Goal: Use online tool/utility: Utilize a website feature to perform a specific function

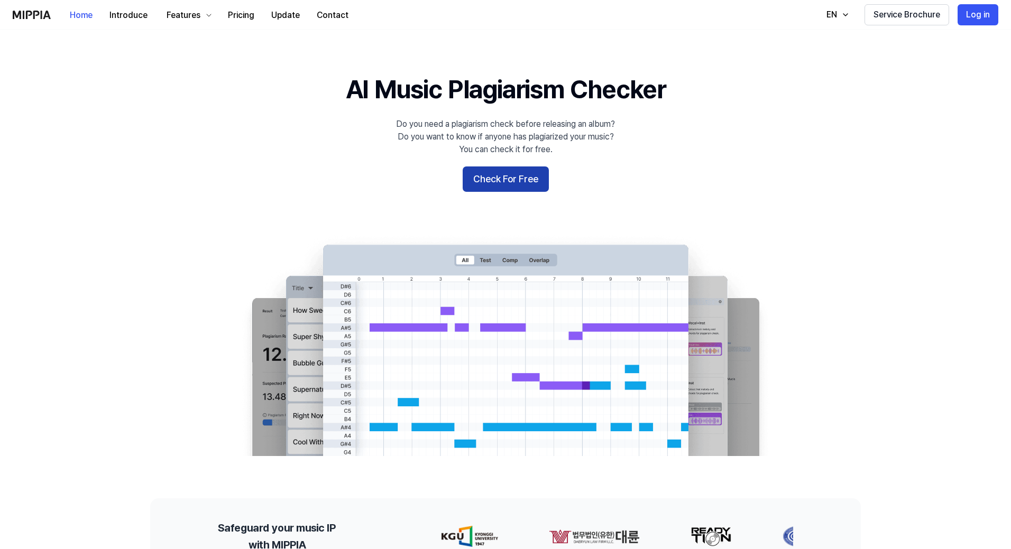
click at [502, 183] on button "Check For Free" at bounding box center [506, 179] width 86 height 25
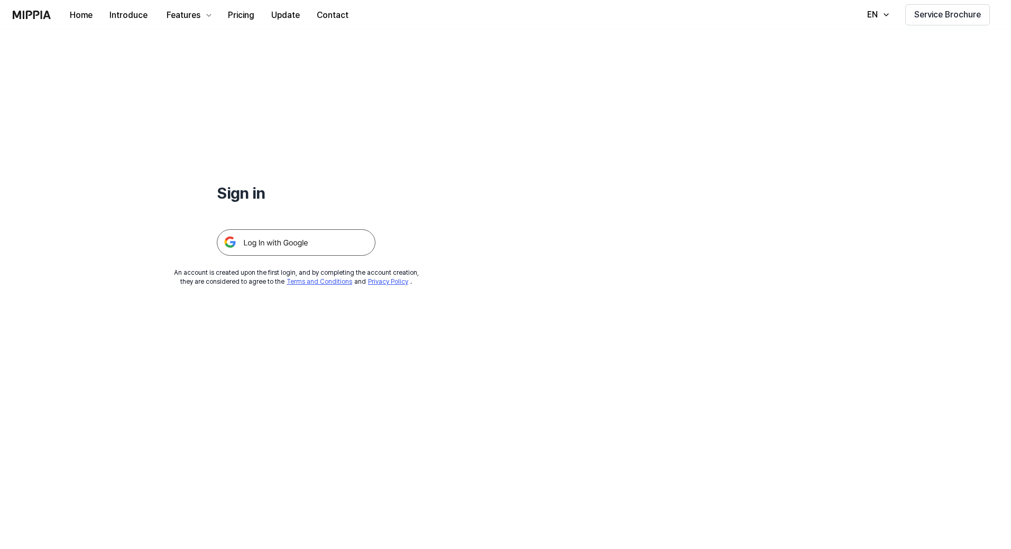
click at [298, 247] on img at bounding box center [296, 242] width 159 height 26
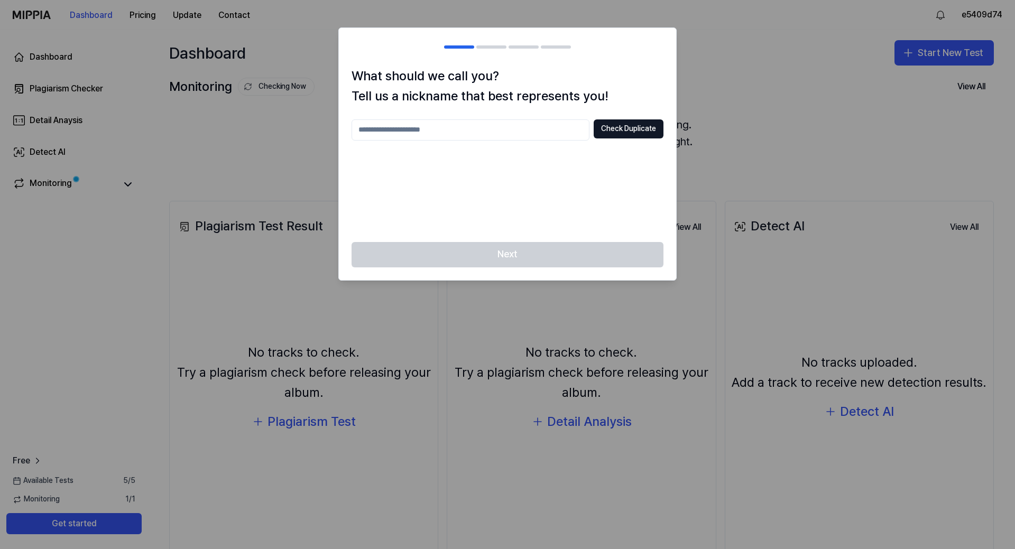
click at [389, 140] on input "text" at bounding box center [471, 129] width 238 height 21
click at [455, 129] on input "text" at bounding box center [471, 129] width 238 height 21
type input "*********"
click at [624, 126] on button "Check Duplicate" at bounding box center [629, 128] width 70 height 19
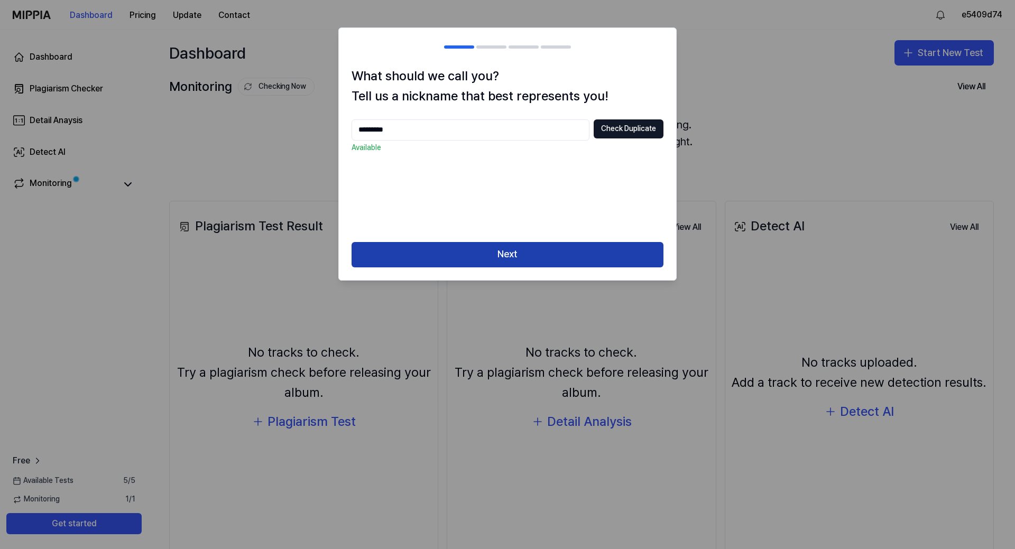
click at [497, 250] on button "Next" at bounding box center [508, 254] width 312 height 25
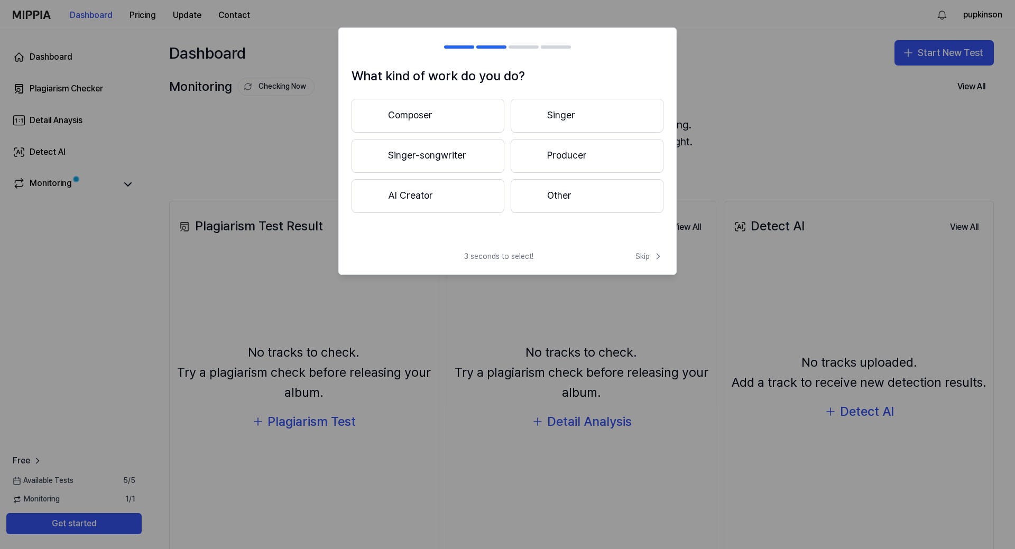
click at [563, 161] on button "Producer" at bounding box center [587, 156] width 153 height 34
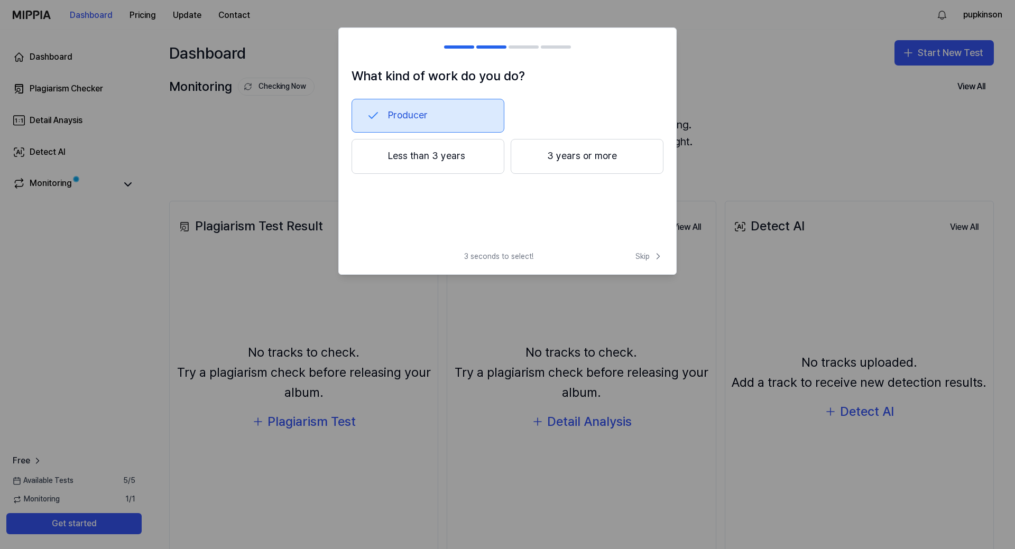
click at [388, 111] on button "Producer" at bounding box center [428, 116] width 153 height 34
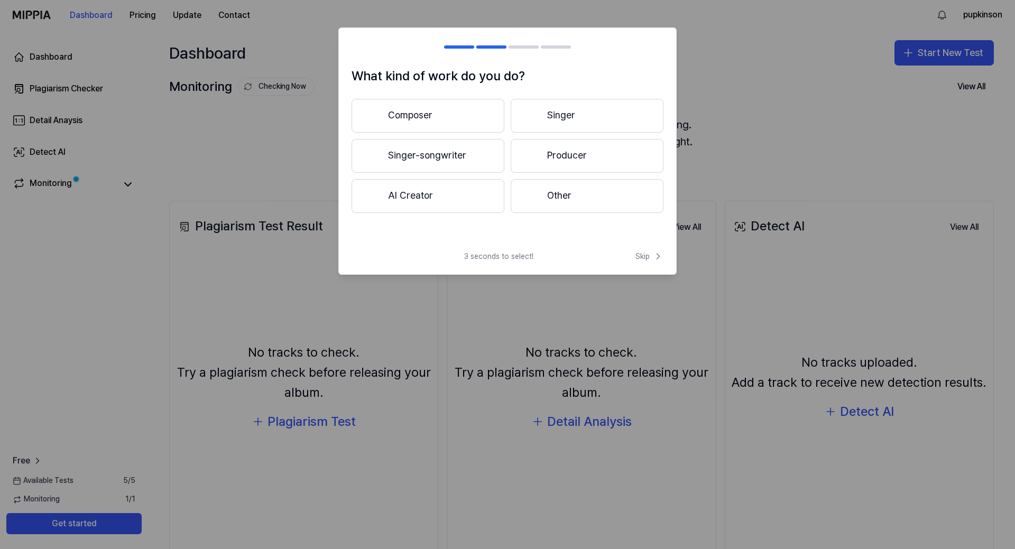
click at [560, 160] on button "Producer" at bounding box center [587, 156] width 153 height 34
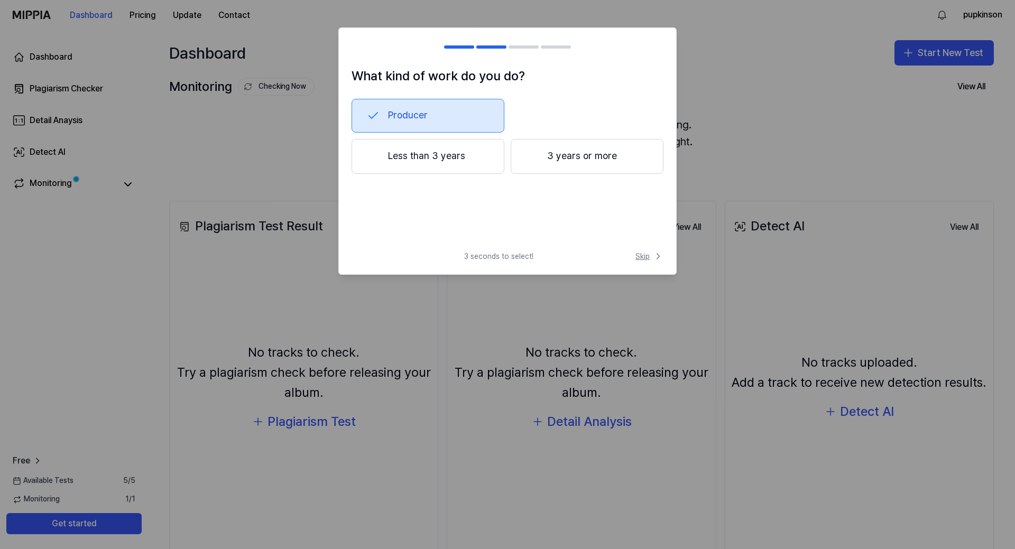
click at [646, 258] on span "Skip" at bounding box center [650, 256] width 28 height 11
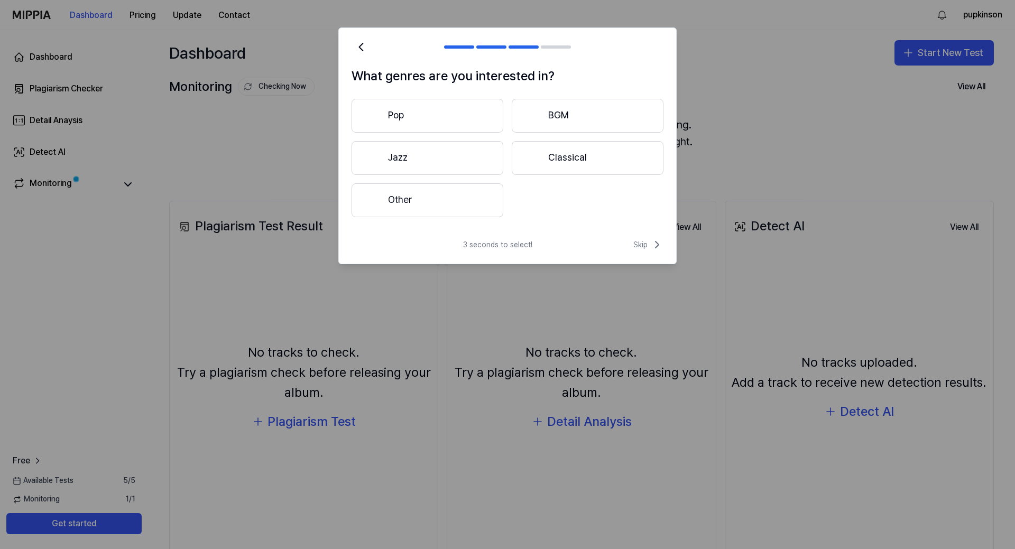
click at [419, 197] on button "Other" at bounding box center [428, 200] width 152 height 34
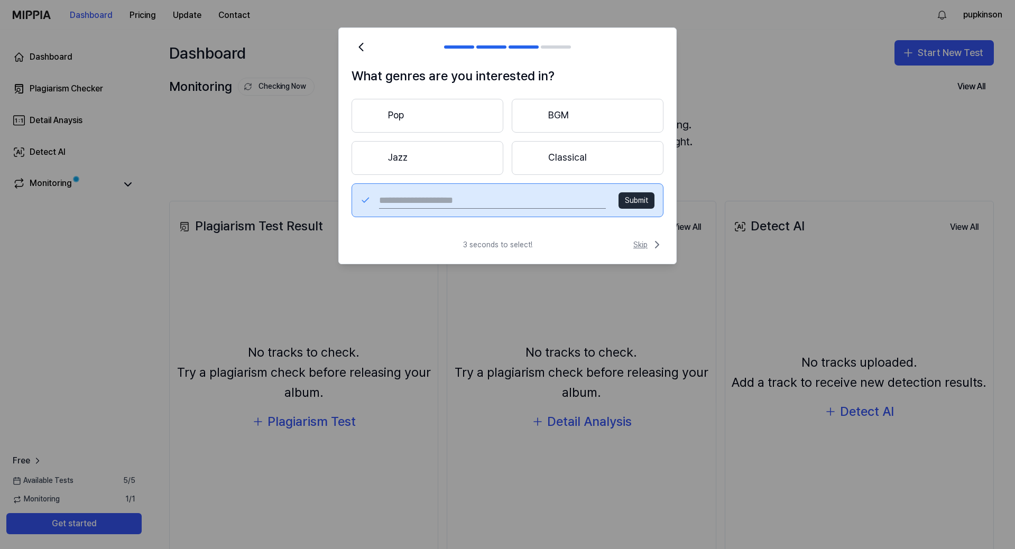
click at [641, 248] on span "Skip" at bounding box center [648, 244] width 30 height 13
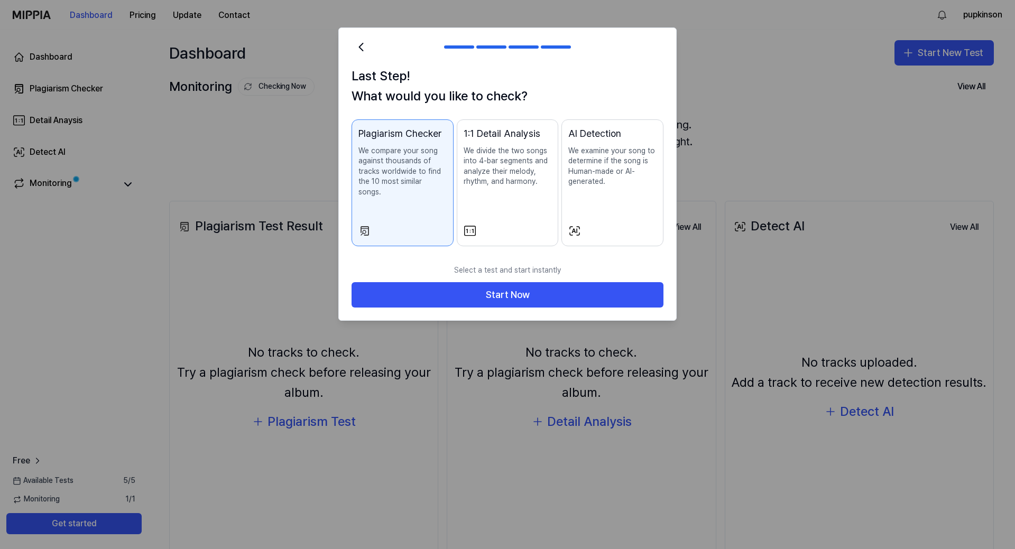
click at [608, 184] on p "We examine your song to determine if the song is Human-made or AI-generated." at bounding box center [612, 166] width 88 height 41
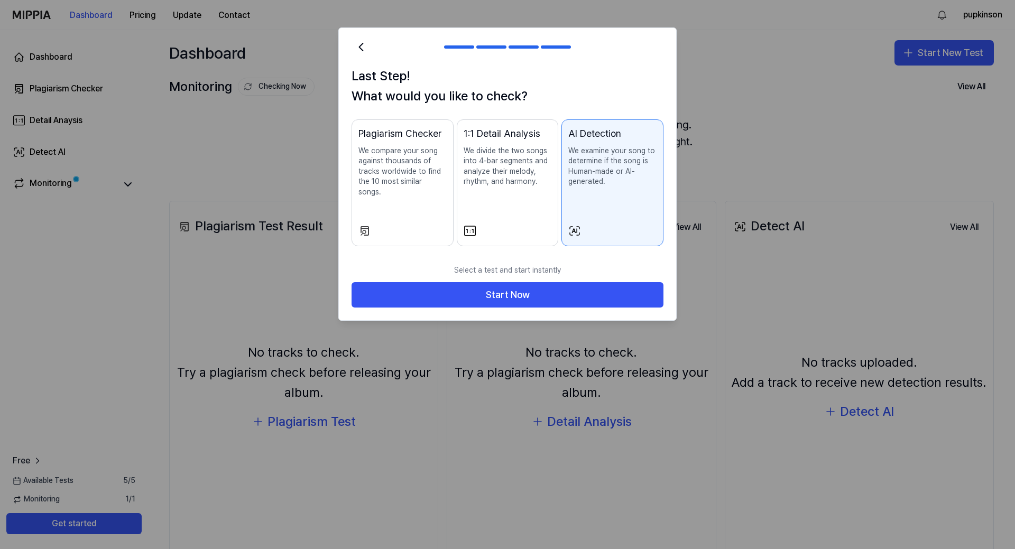
click at [375, 186] on p "We compare your song against thousands of tracks worldwide to find the 10 most …" at bounding box center [402, 172] width 88 height 52
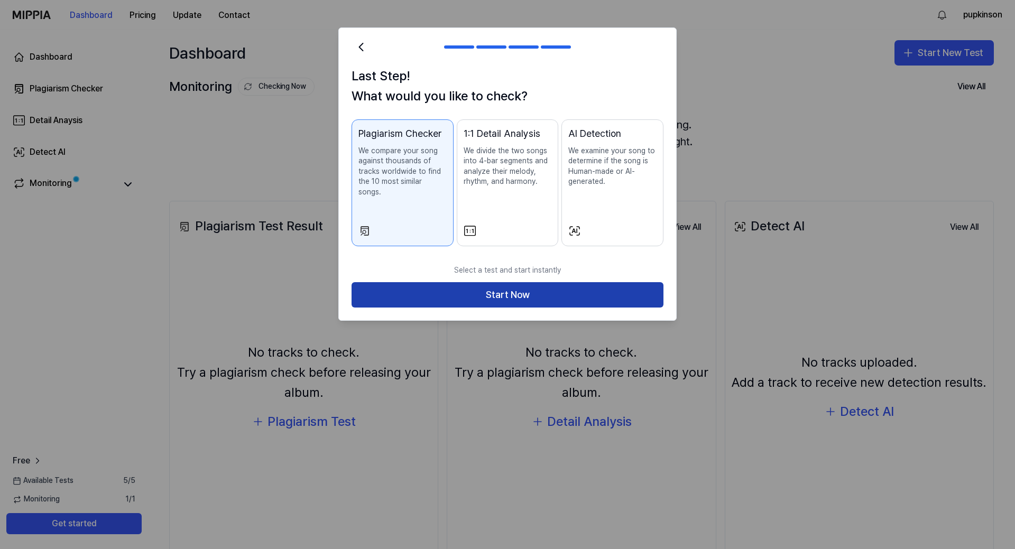
click at [507, 288] on button "Start Now" at bounding box center [508, 294] width 312 height 25
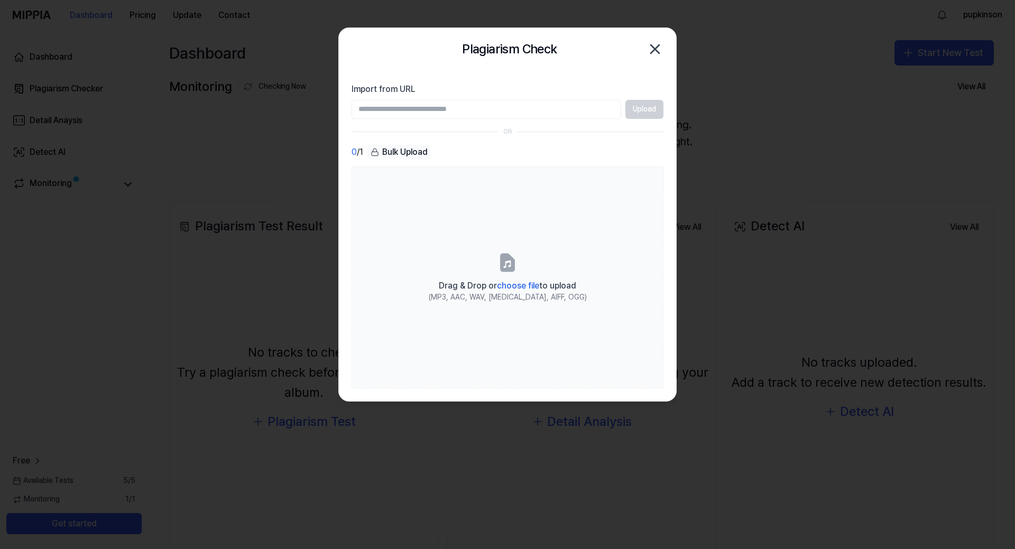
click at [650, 115] on div "Upload" at bounding box center [508, 109] width 312 height 19
click at [591, 106] on input "Import from URL" at bounding box center [487, 109] width 270 height 19
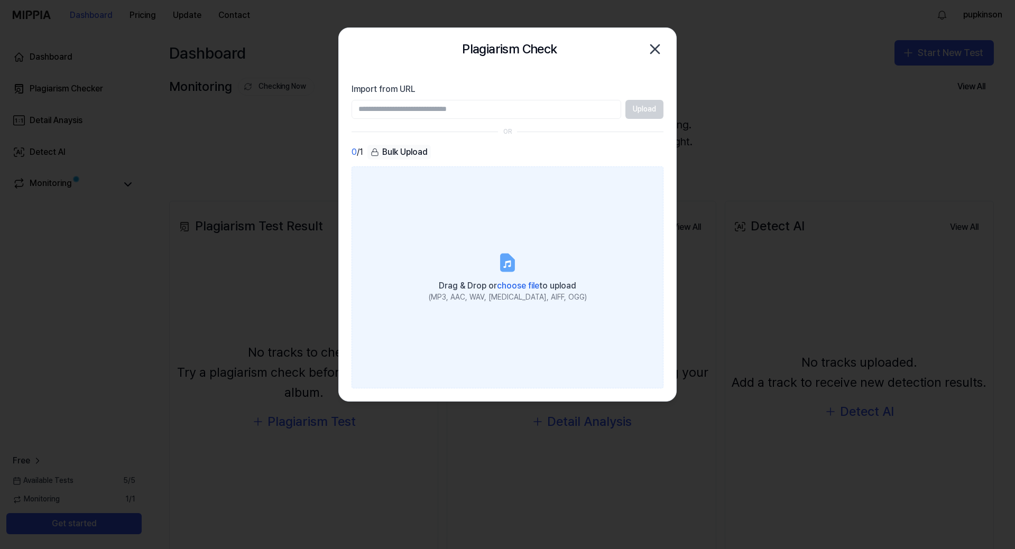
click at [387, 220] on label "Drag & Drop or choose file to upload (MP3, AAC, WAV, [MEDICAL_DATA], AIFF, OGG)" at bounding box center [508, 278] width 312 height 222
click at [0, 0] on input "Drag & Drop or choose file to upload (MP3, AAC, WAV, [MEDICAL_DATA], AIFF, OGG)" at bounding box center [0, 0] width 0 height 0
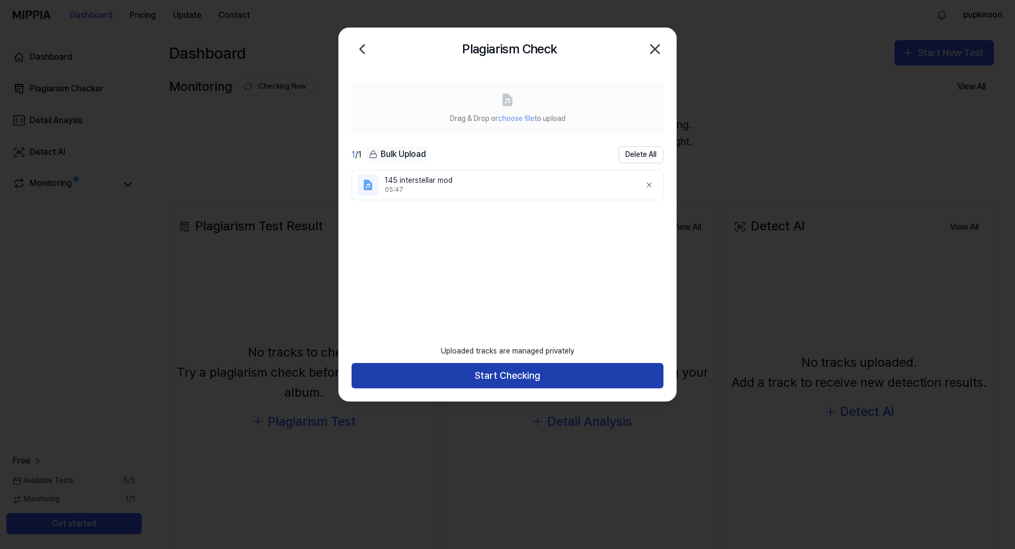
click at [502, 376] on button "Start Checking" at bounding box center [508, 375] width 312 height 25
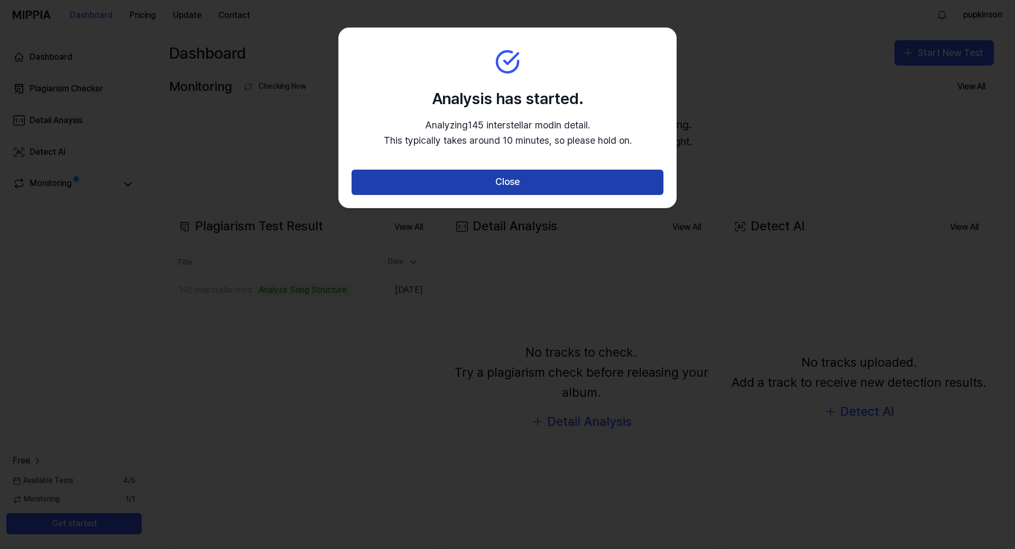
click at [506, 185] on button "Close" at bounding box center [508, 182] width 312 height 25
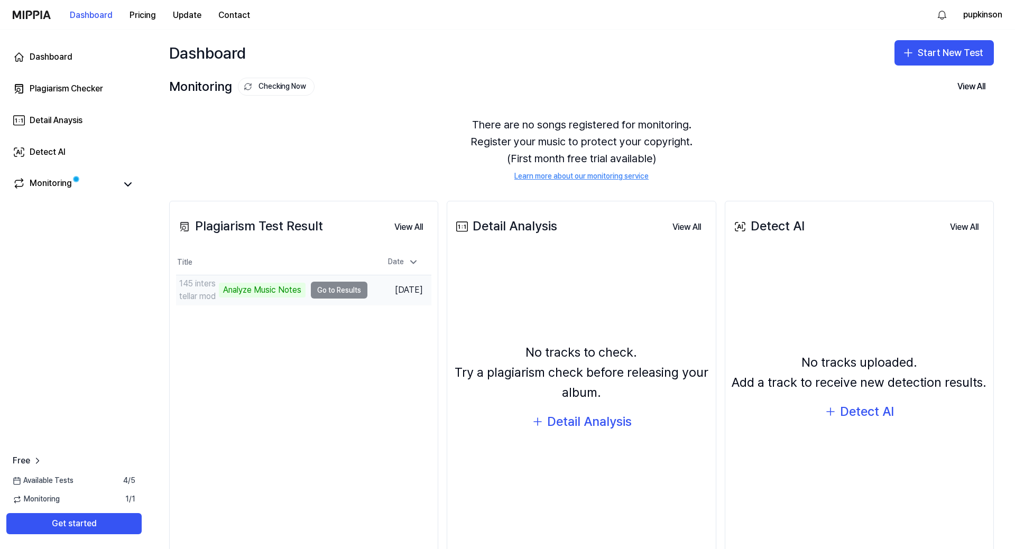
click at [335, 292] on td "145 interstellar mod Analyze Music Notes Go to Results" at bounding box center [271, 290] width 191 height 30
click at [332, 293] on td "145 interstellar mod Analyze Music Notes Go to Results" at bounding box center [271, 290] width 191 height 30
click at [351, 291] on td "145 interstellar mod Analyze Music Notes Go to Results" at bounding box center [271, 290] width 191 height 30
click at [337, 292] on td "145 interstellar mod Analyze Music Notes Go to Results" at bounding box center [271, 290] width 191 height 30
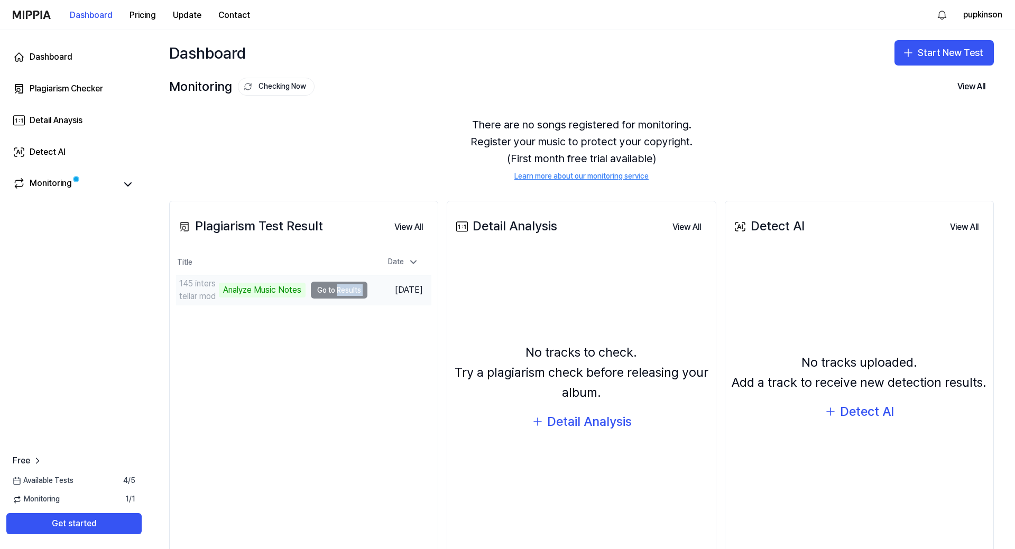
click at [337, 292] on td "145 interstellar mod Analyze Music Notes Go to Results" at bounding box center [271, 290] width 191 height 30
click at [324, 319] on div "Plagiarism Test Result View All Plagiarism Test Result Title Date 145 interstel…" at bounding box center [303, 380] width 269 height 358
click at [344, 293] on td "145 interstellar mod 5% Go to Results" at bounding box center [271, 290] width 191 height 30
click at [335, 291] on td "145 interstellar mod 5% Go to Results" at bounding box center [271, 290] width 191 height 30
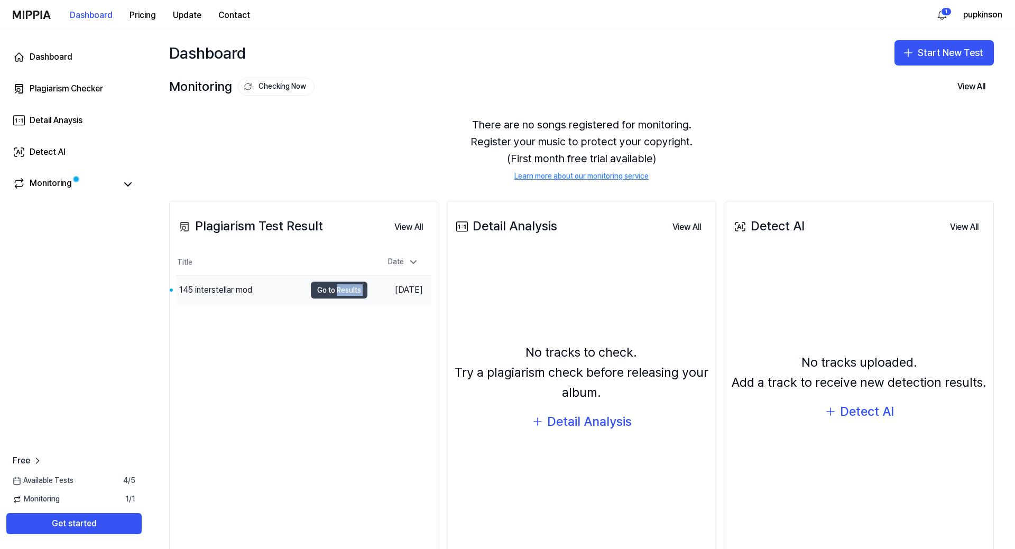
click at [332, 291] on button "Go to Results" at bounding box center [339, 290] width 57 height 17
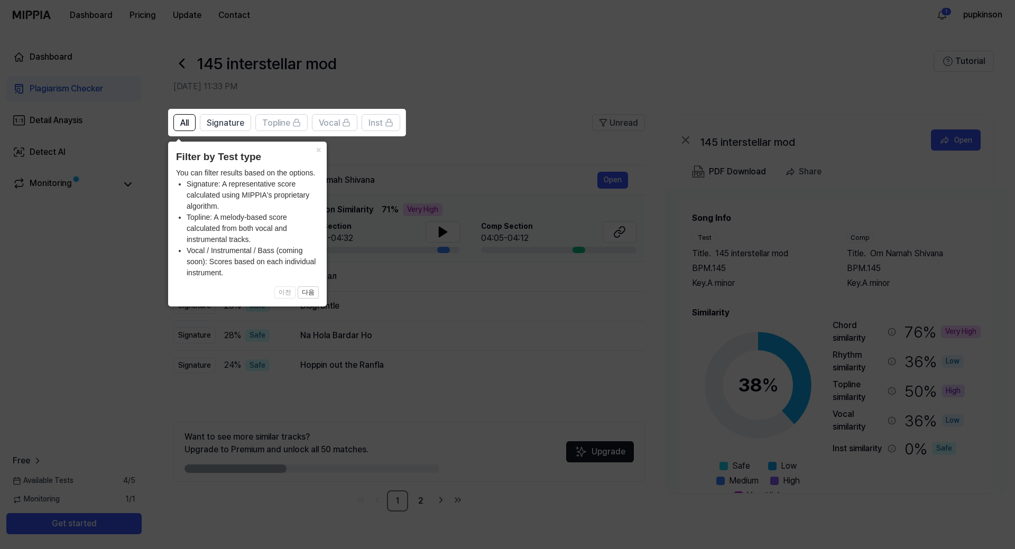
click at [113, 261] on icon at bounding box center [507, 274] width 1015 height 549
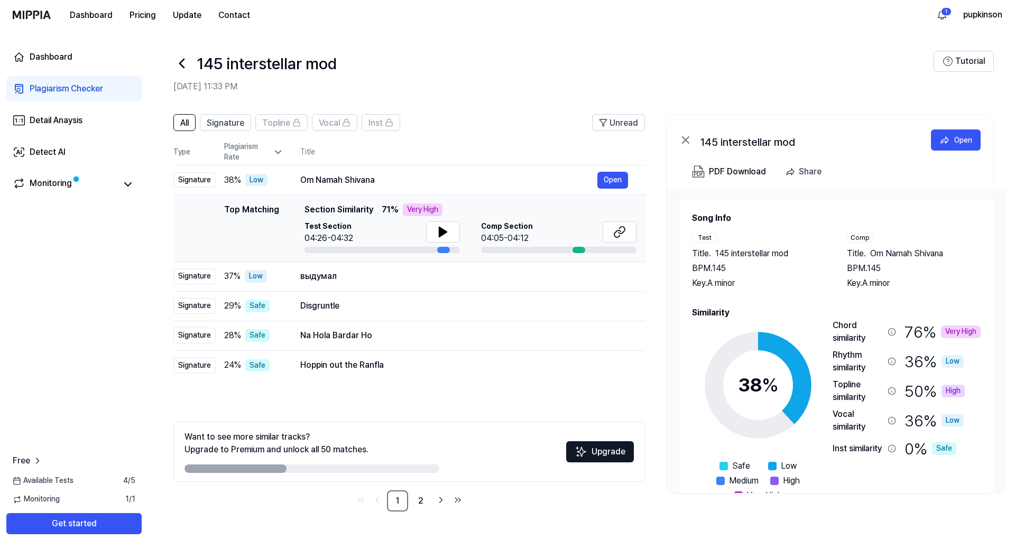
click at [232, 208] on div "Top Matching" at bounding box center [251, 229] width 55 height 50
click at [317, 208] on span "Section Similarity" at bounding box center [339, 210] width 69 height 13
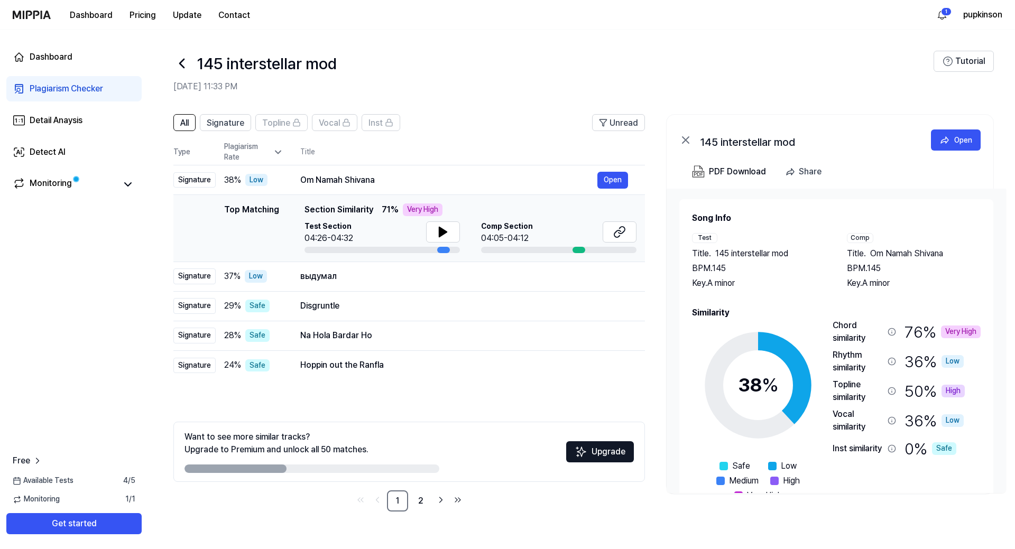
drag, startPoint x: 317, startPoint y: 208, endPoint x: 355, endPoint y: 205, distance: 38.2
click at [355, 205] on span "Section Similarity" at bounding box center [339, 210] width 69 height 13
click at [420, 499] on link "2" at bounding box center [420, 501] width 21 height 21
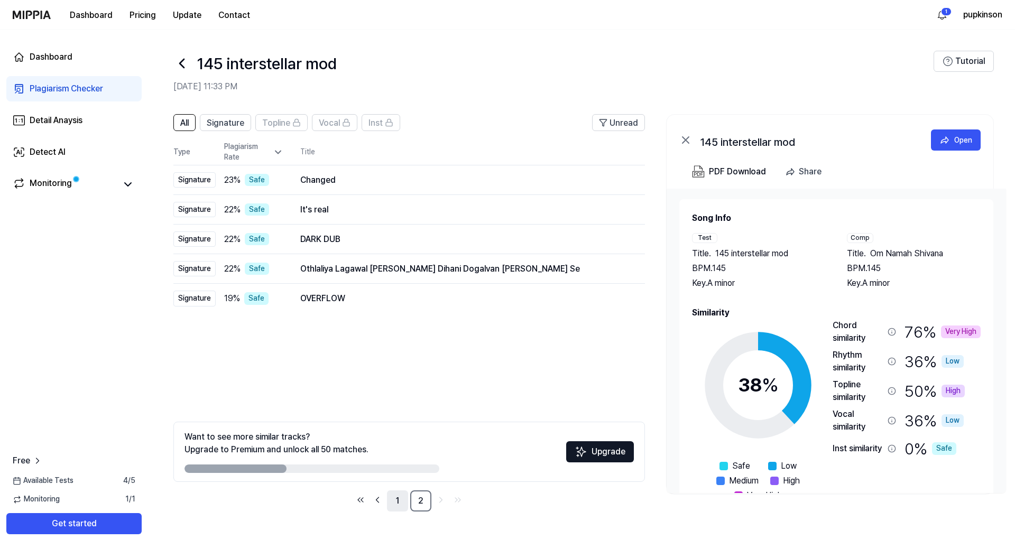
click at [394, 503] on link "1" at bounding box center [397, 501] width 21 height 21
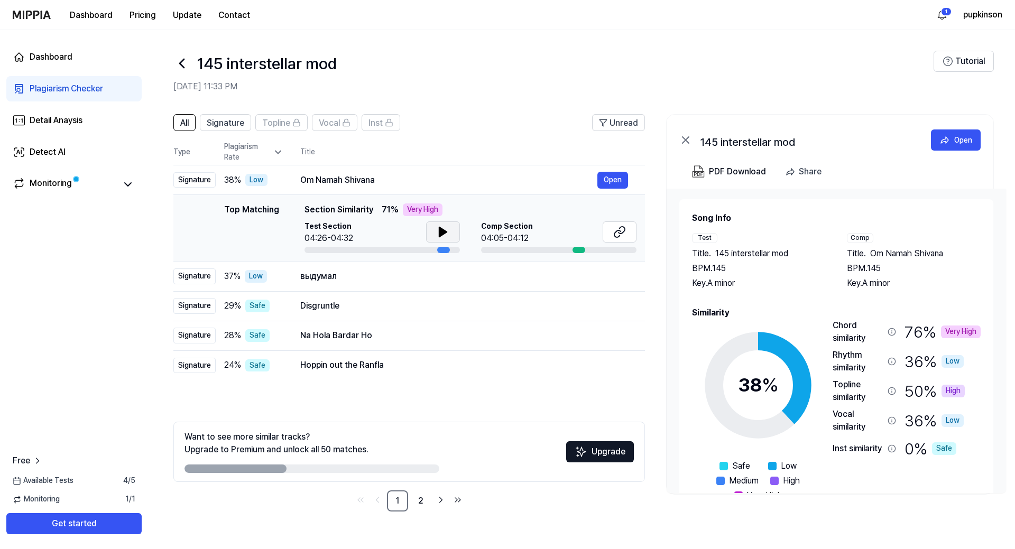
click at [439, 229] on icon at bounding box center [442, 232] width 7 height 10
click at [442, 230] on icon at bounding box center [441, 232] width 2 height 8
click at [614, 235] on icon at bounding box center [619, 232] width 13 height 13
click at [580, 249] on div at bounding box center [579, 250] width 13 height 6
click at [620, 174] on button "Open" at bounding box center [612, 180] width 31 height 17
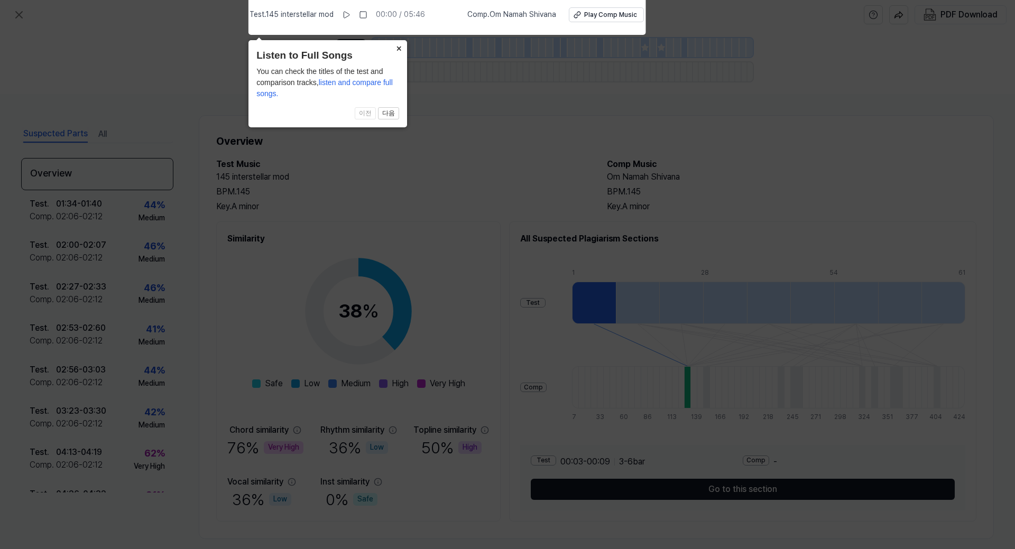
click at [400, 49] on button "×" at bounding box center [398, 47] width 17 height 15
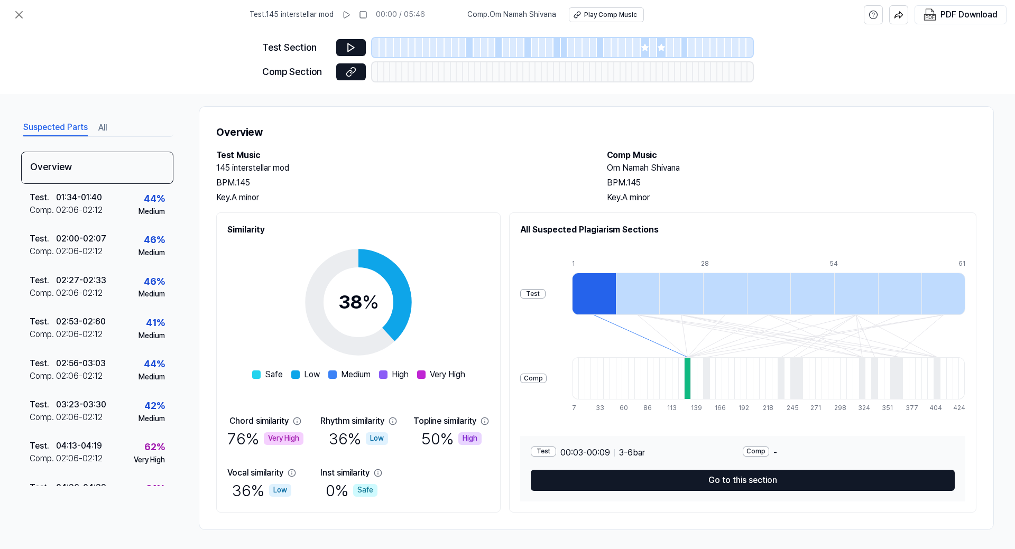
scroll to position [11, 0]
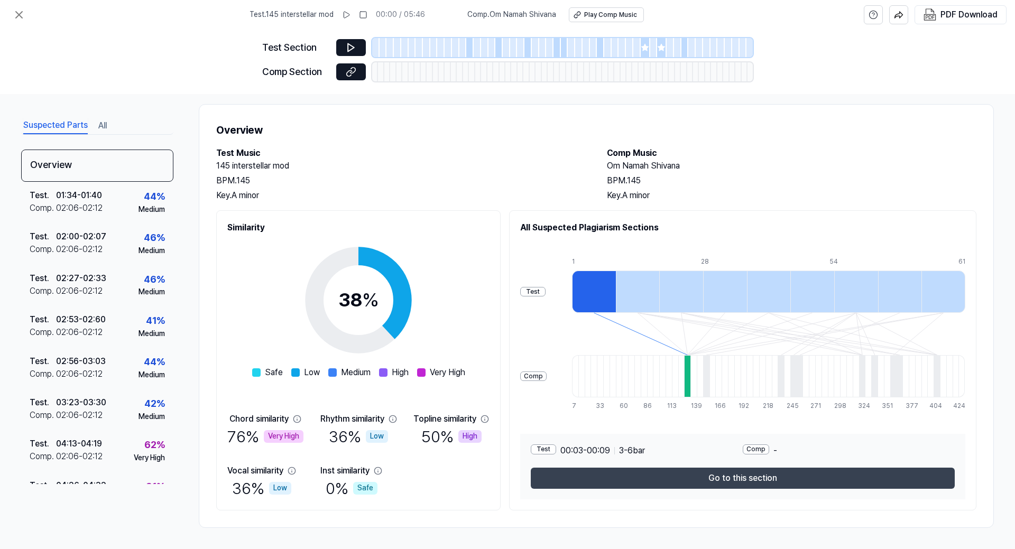
click at [744, 481] on button "Go to this section" at bounding box center [743, 478] width 424 height 21
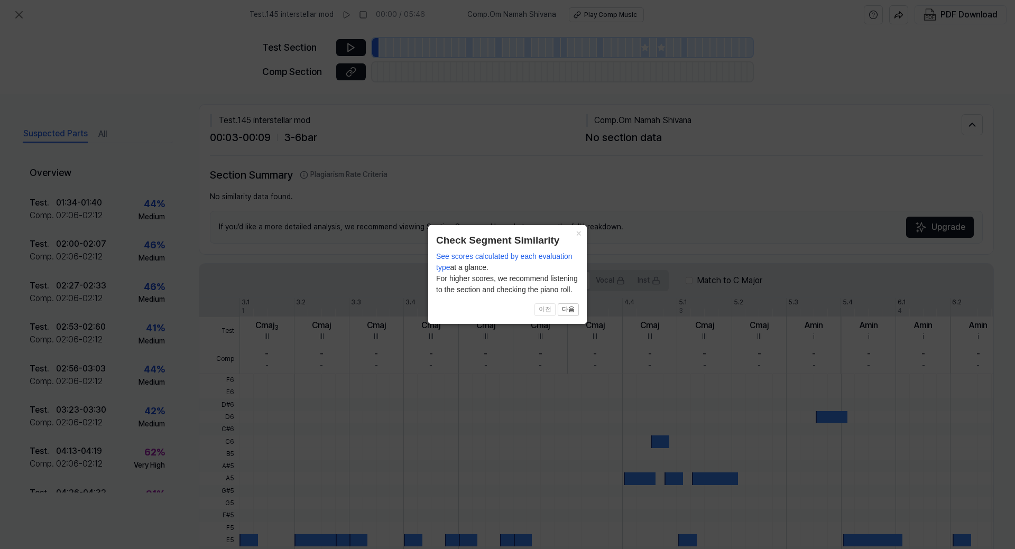
scroll to position [0, 0]
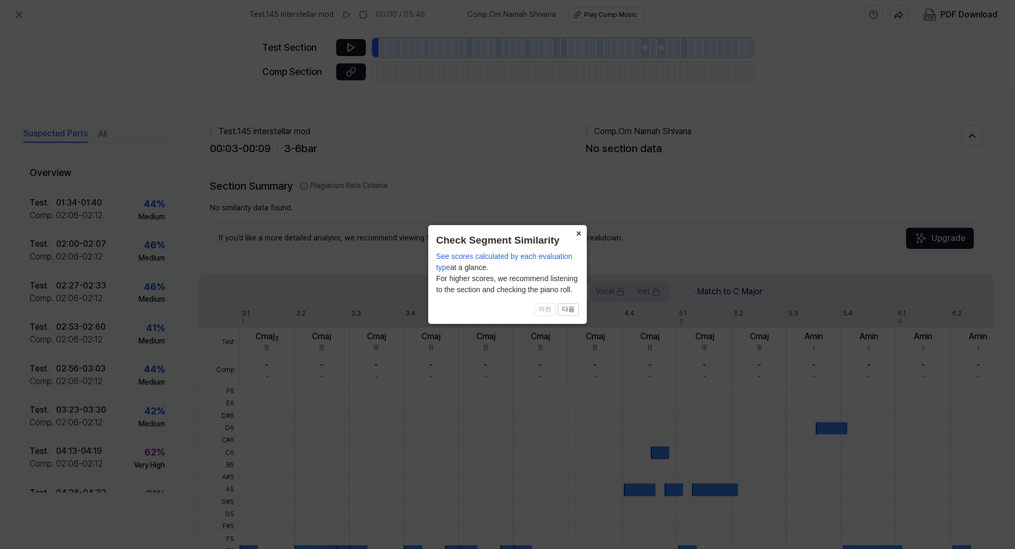
click at [578, 235] on button "×" at bounding box center [578, 232] width 17 height 15
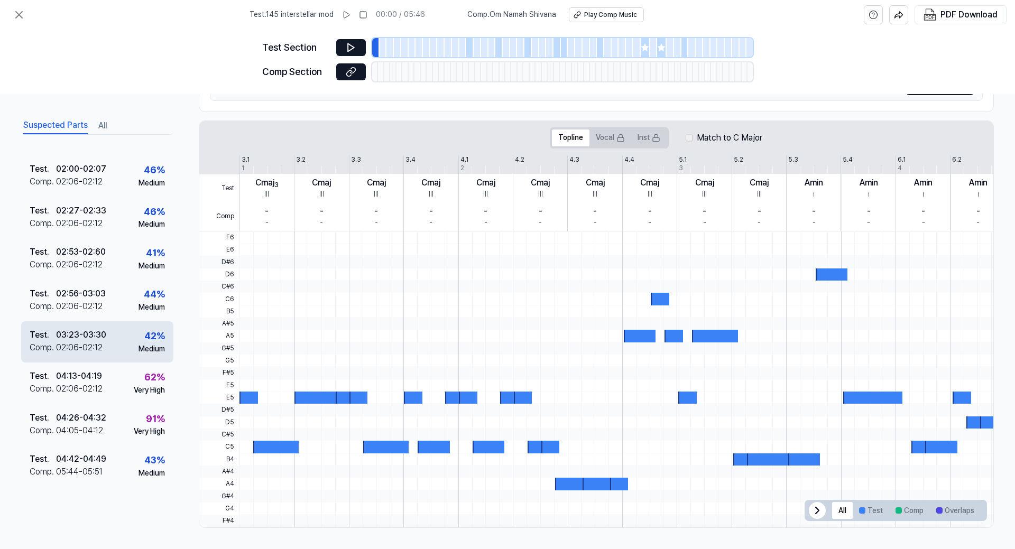
scroll to position [69, 0]
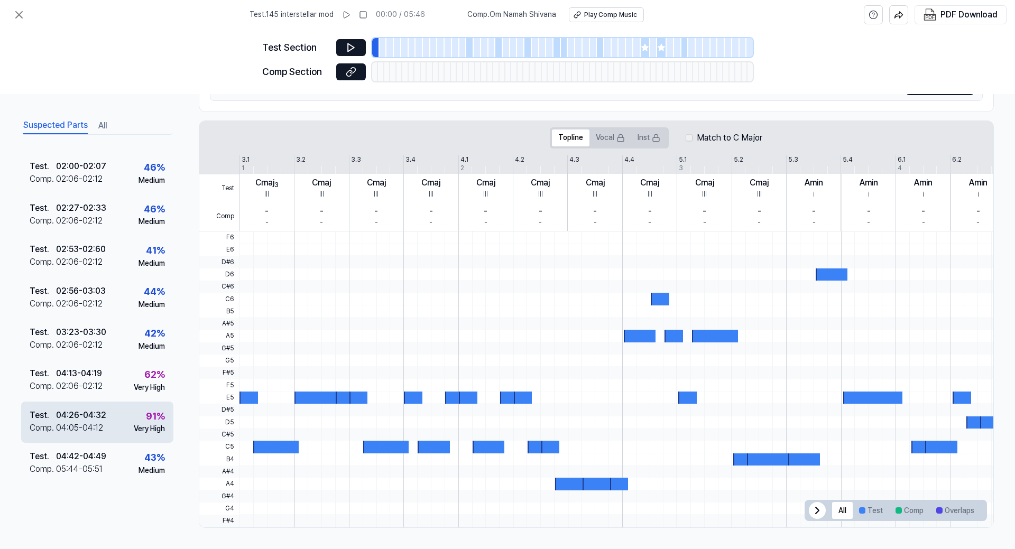
click at [147, 413] on div "91 %" at bounding box center [155, 416] width 19 height 15
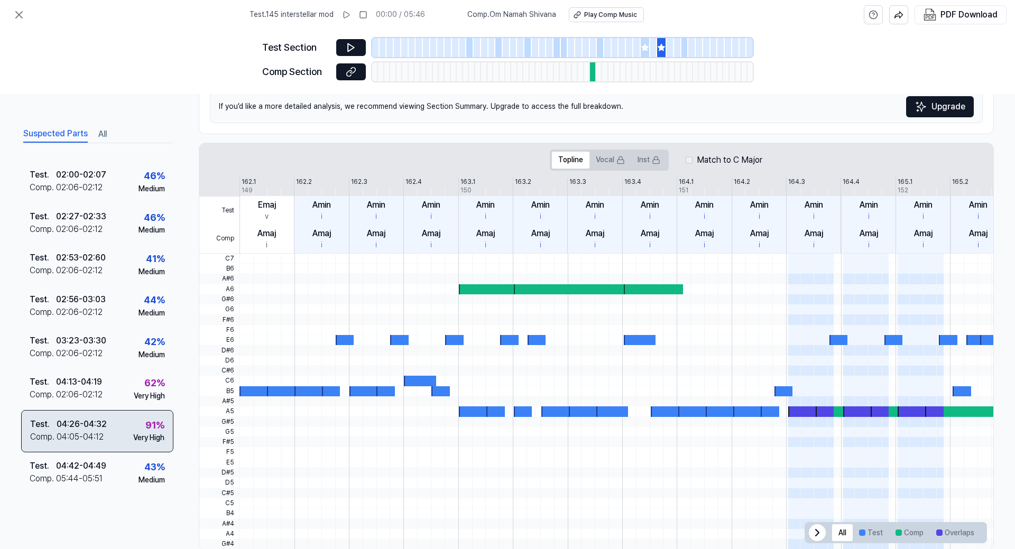
scroll to position [176, 0]
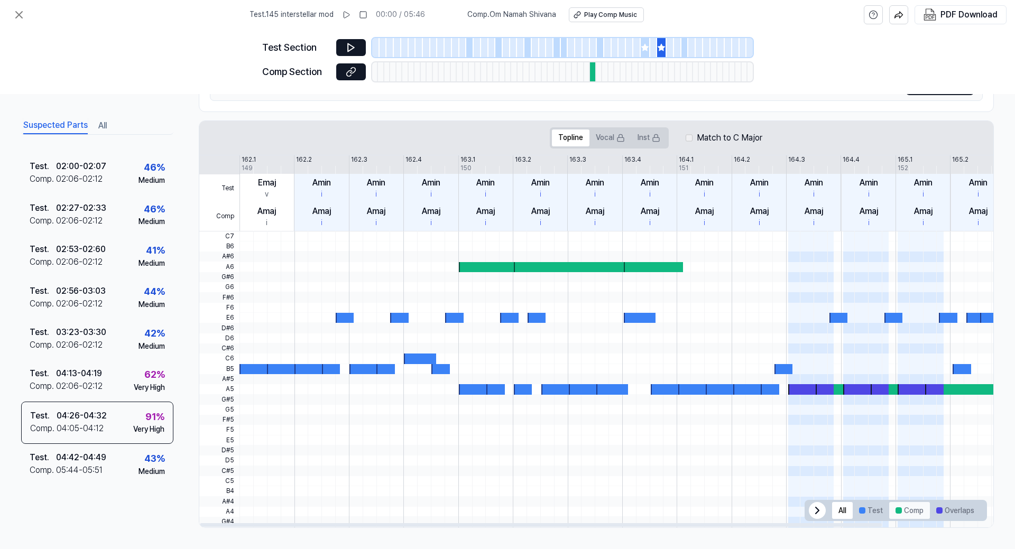
click at [904, 514] on button "Comp" at bounding box center [909, 510] width 41 height 17
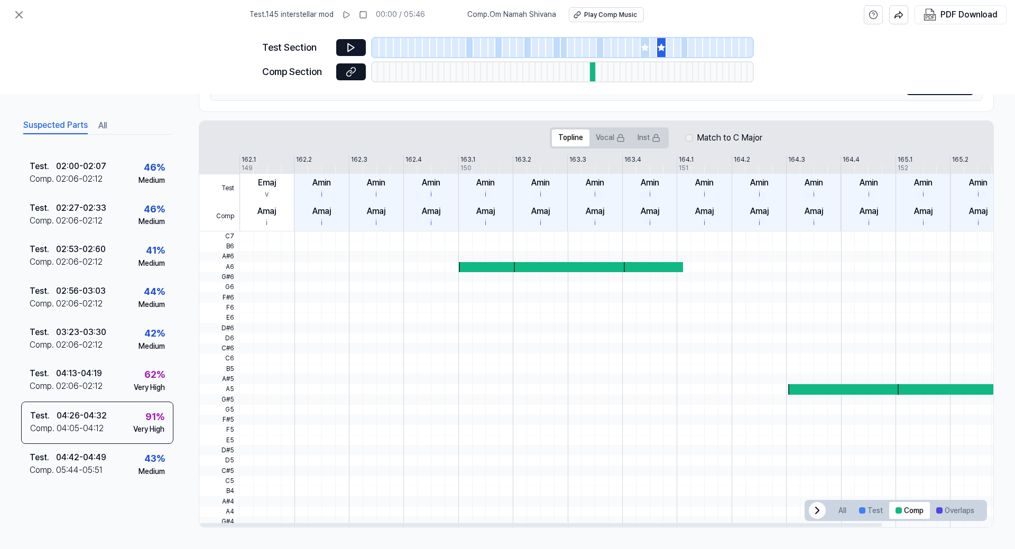
click at [477, 266] on div at bounding box center [488, 267] width 59 height 10
click at [346, 67] on icon at bounding box center [351, 72] width 11 height 11
click at [815, 392] on div at bounding box center [845, 389] width 114 height 10
click at [105, 378] on div "Test . 04:13 - 04:19 Comp . 02:06 - 02:12 62 % Very High" at bounding box center [97, 380] width 152 height 41
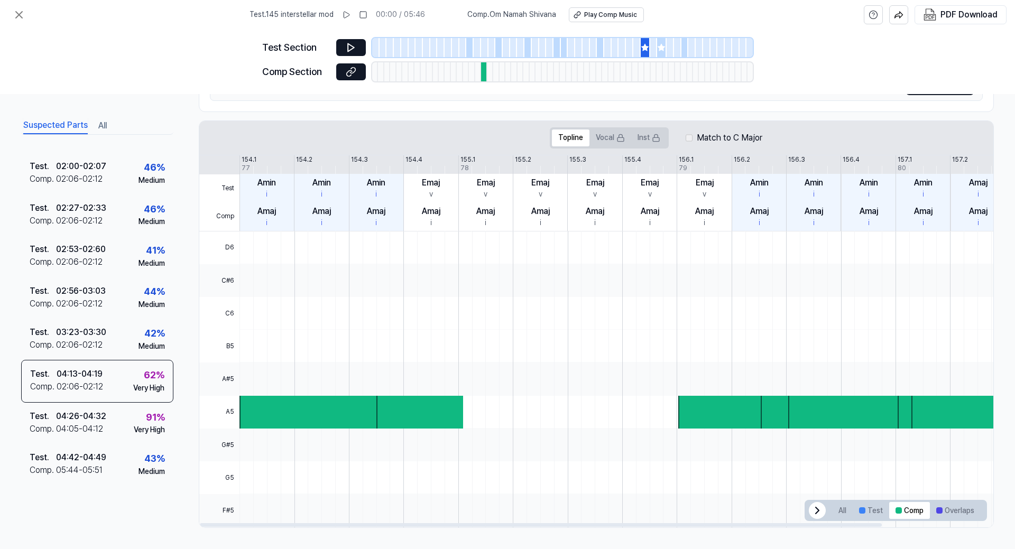
click at [338, 412] on div at bounding box center [310, 412] width 141 height 33
click at [352, 72] on icon at bounding box center [351, 72] width 11 height 11
click at [65, 458] on div "04:42 - 04:49" at bounding box center [81, 458] width 50 height 13
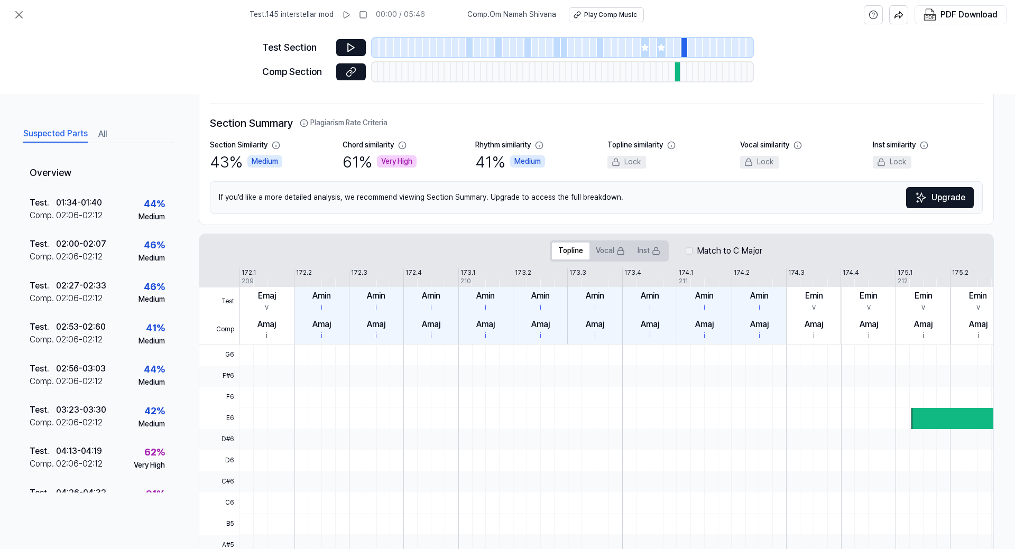
scroll to position [0, 0]
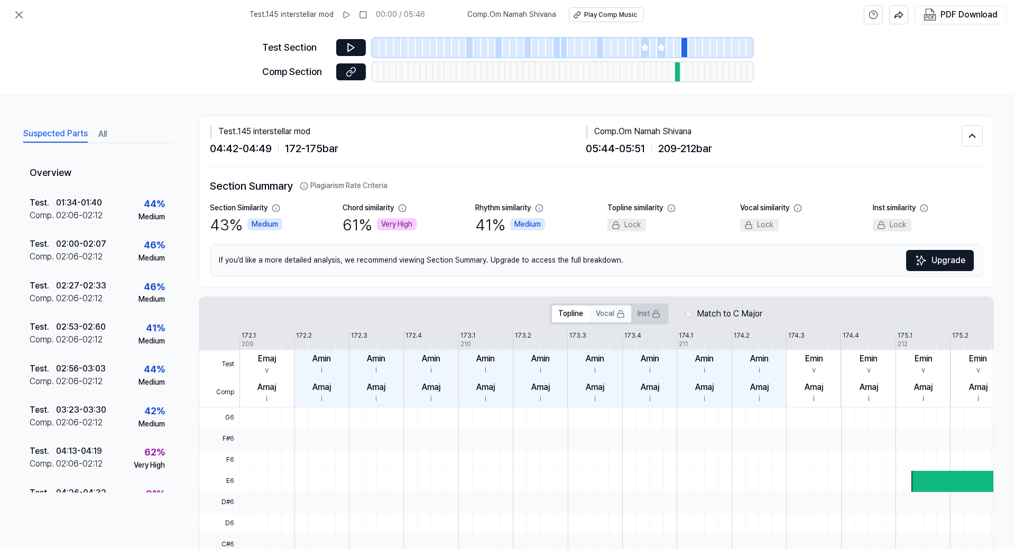
click at [606, 317] on button "Vocal" at bounding box center [611, 314] width 42 height 17
click at [647, 315] on button "Inst" at bounding box center [648, 314] width 35 height 17
